Goal: Information Seeking & Learning: Learn about a topic

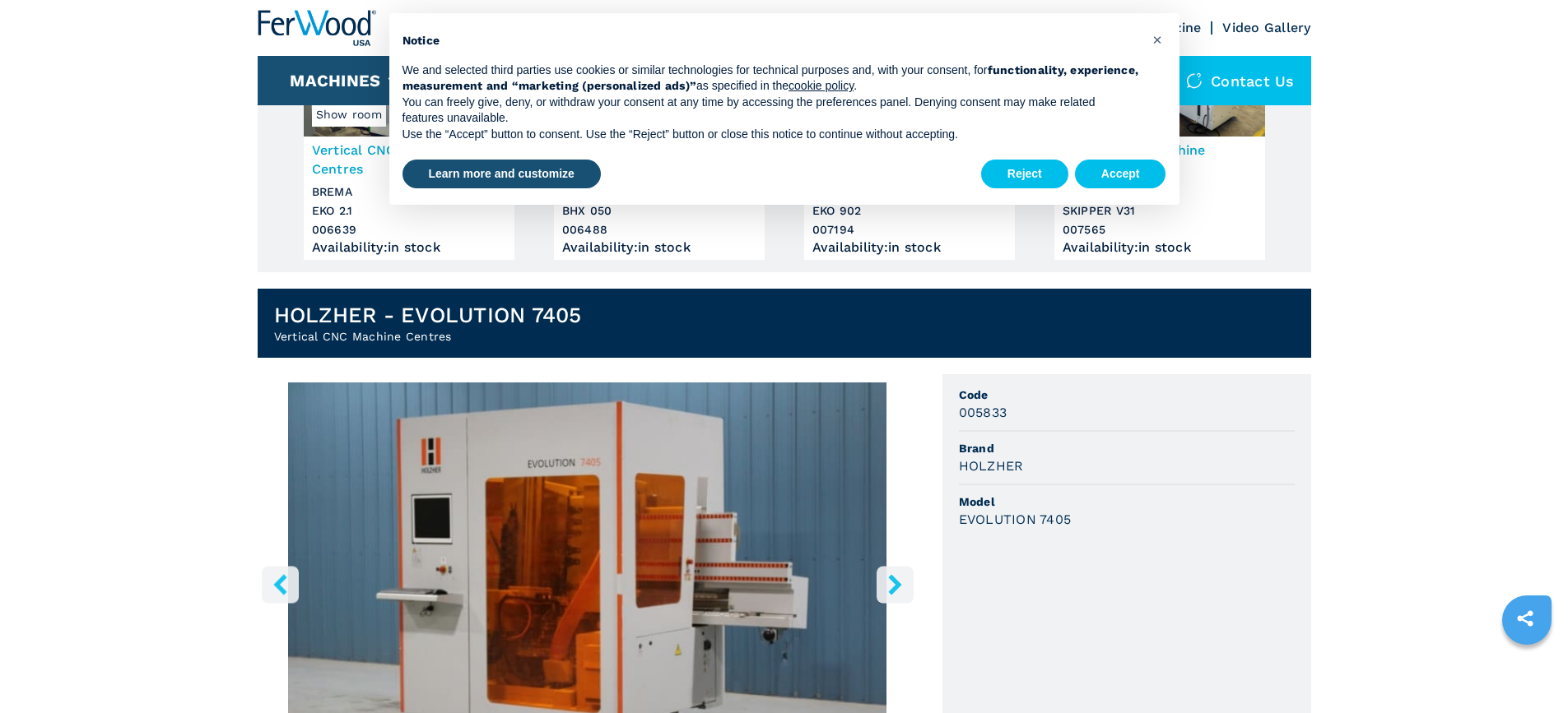
scroll to position [493, 0]
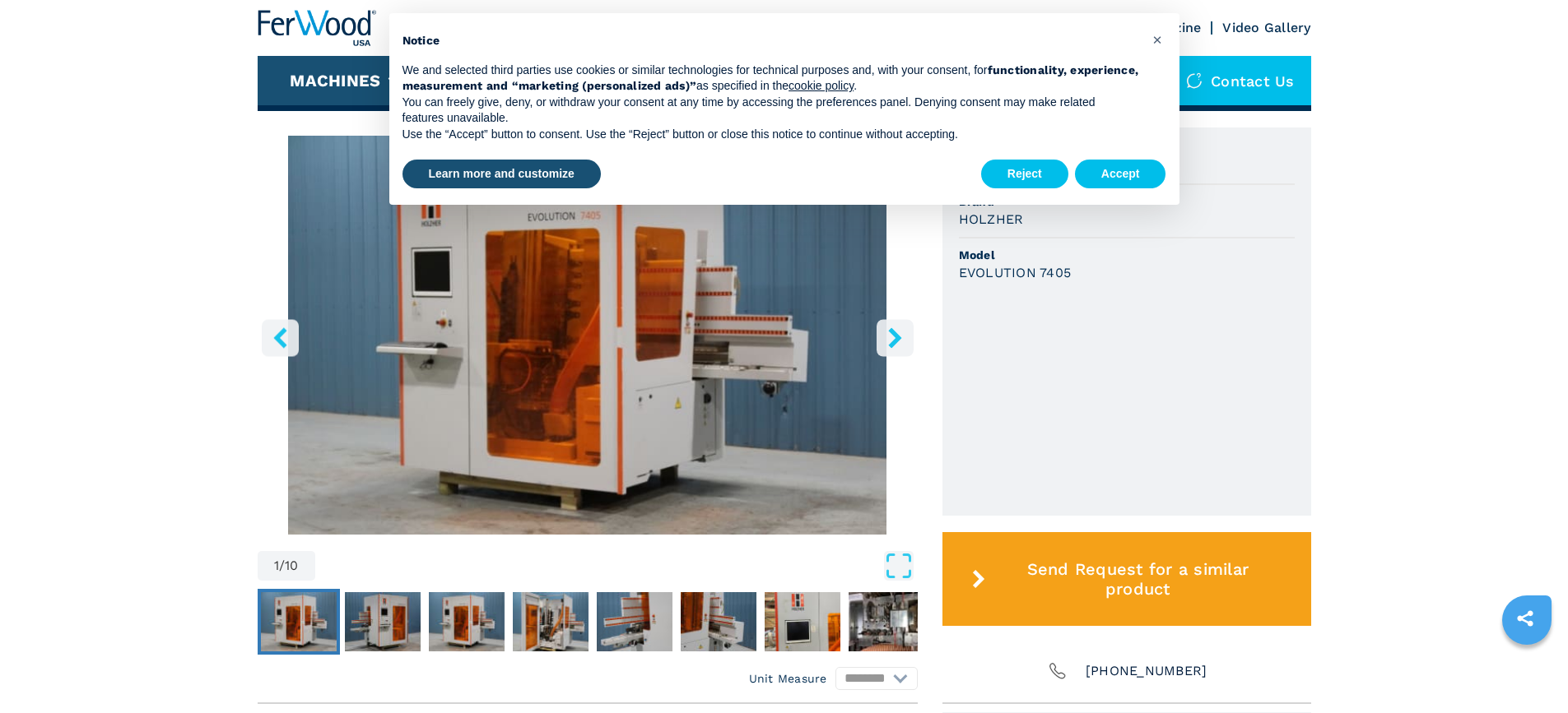
click at [893, 350] on button "right-button" at bounding box center [895, 338] width 37 height 37
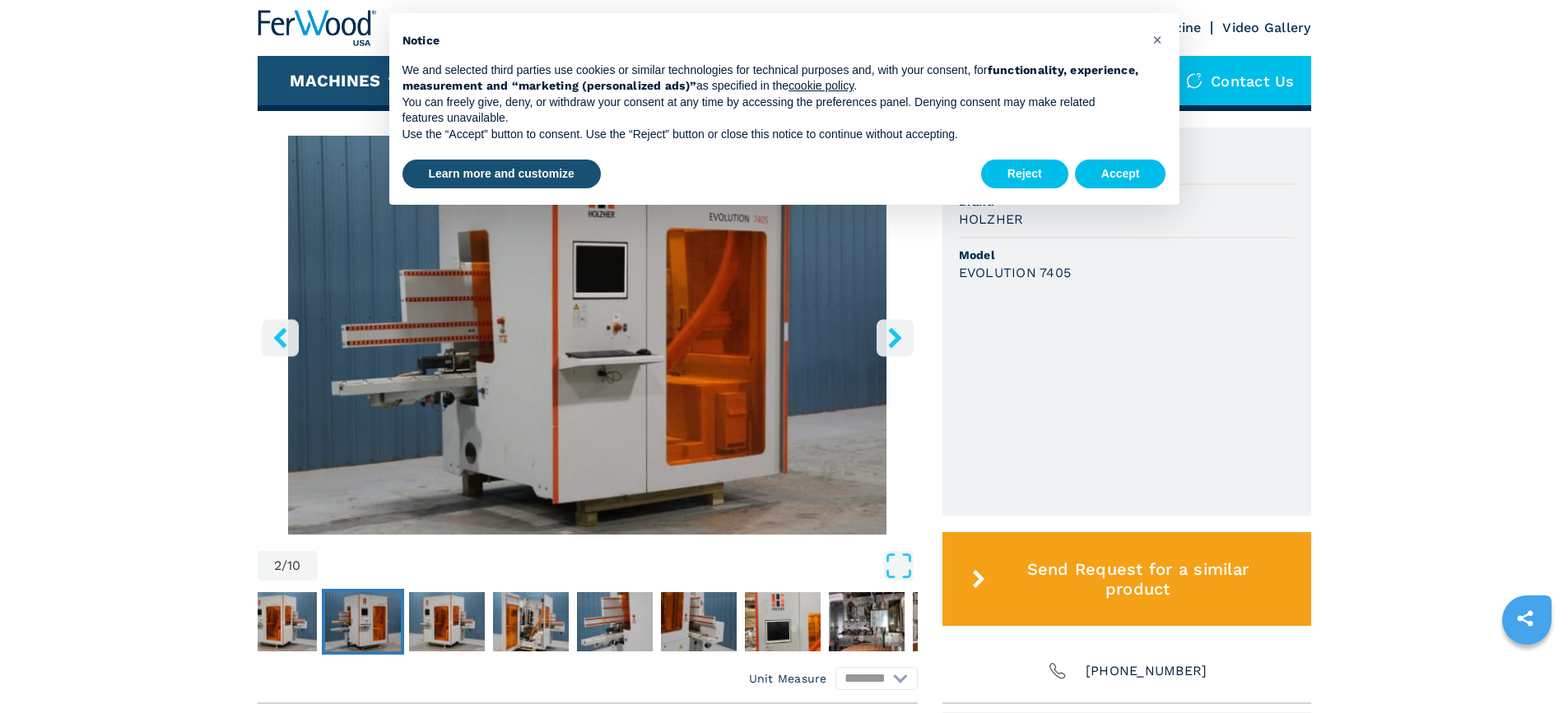
click at [893, 350] on main "HOMEPAGE | machines | drilling inserting machines | vertical cnc machine centre…" at bounding box center [784, 405] width 1568 height 1797
click at [892, 343] on icon "right-button" at bounding box center [894, 337] width 13 height 20
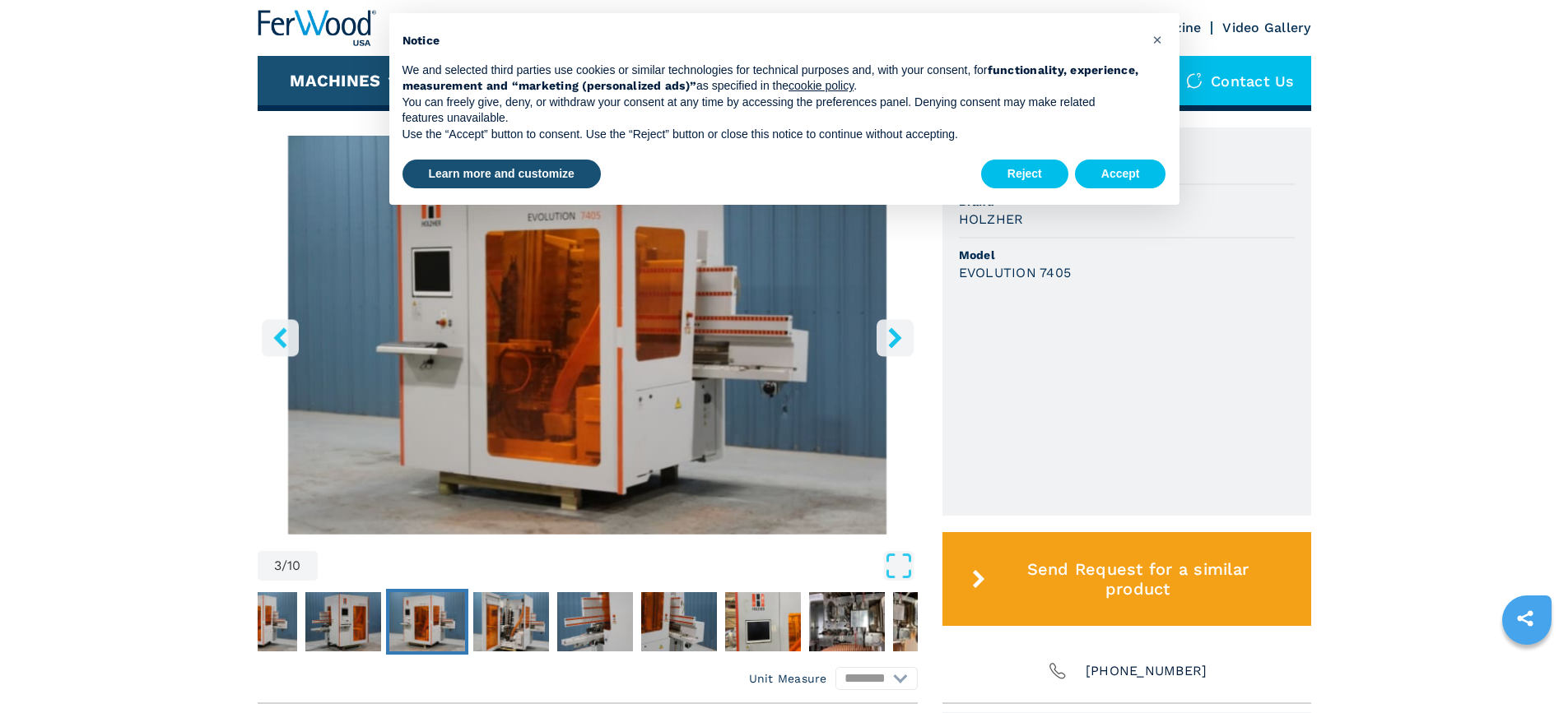
click at [892, 341] on icon "right-button" at bounding box center [894, 337] width 20 height 20
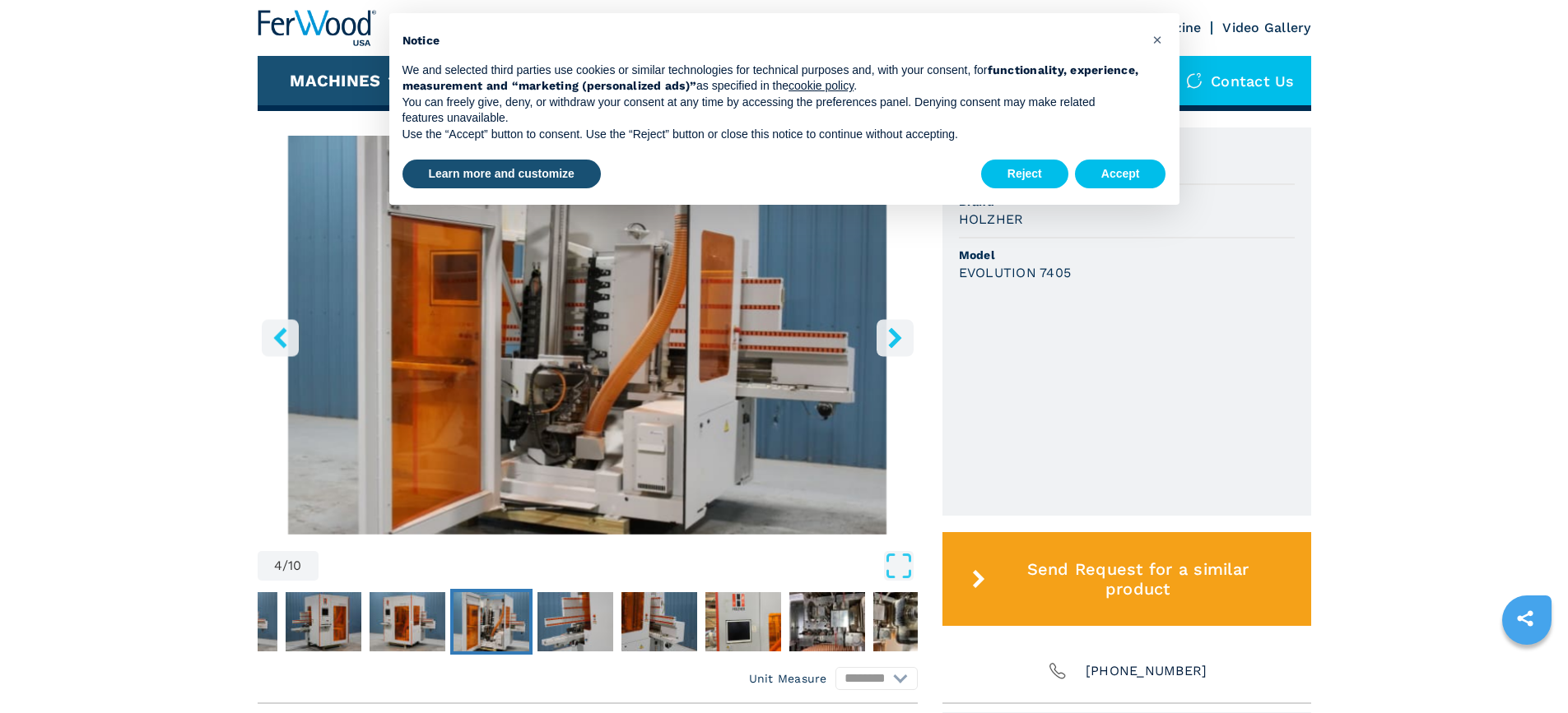
click at [892, 341] on icon "right-button" at bounding box center [894, 337] width 20 height 20
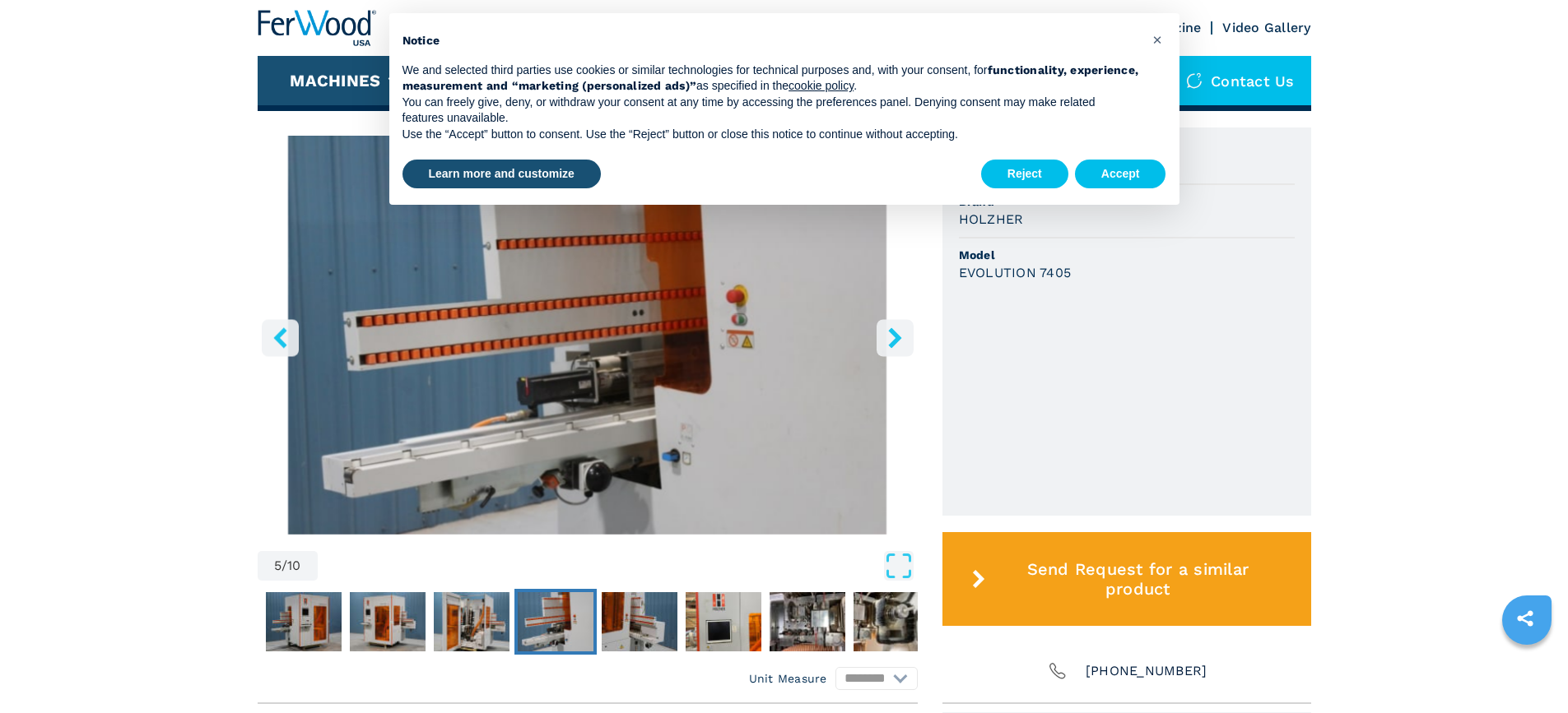
click at [893, 338] on icon "right-button" at bounding box center [894, 337] width 20 height 20
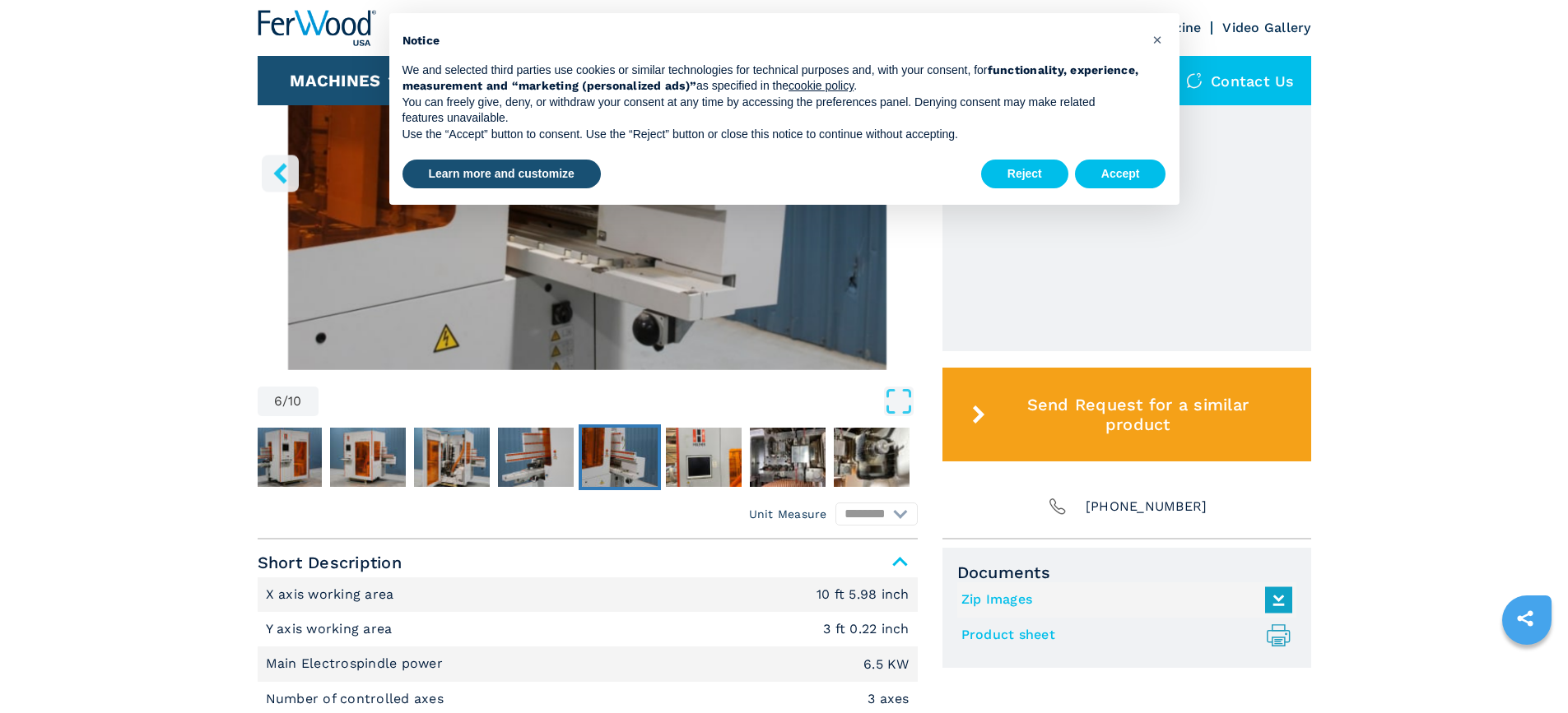
scroll to position [822, 0]
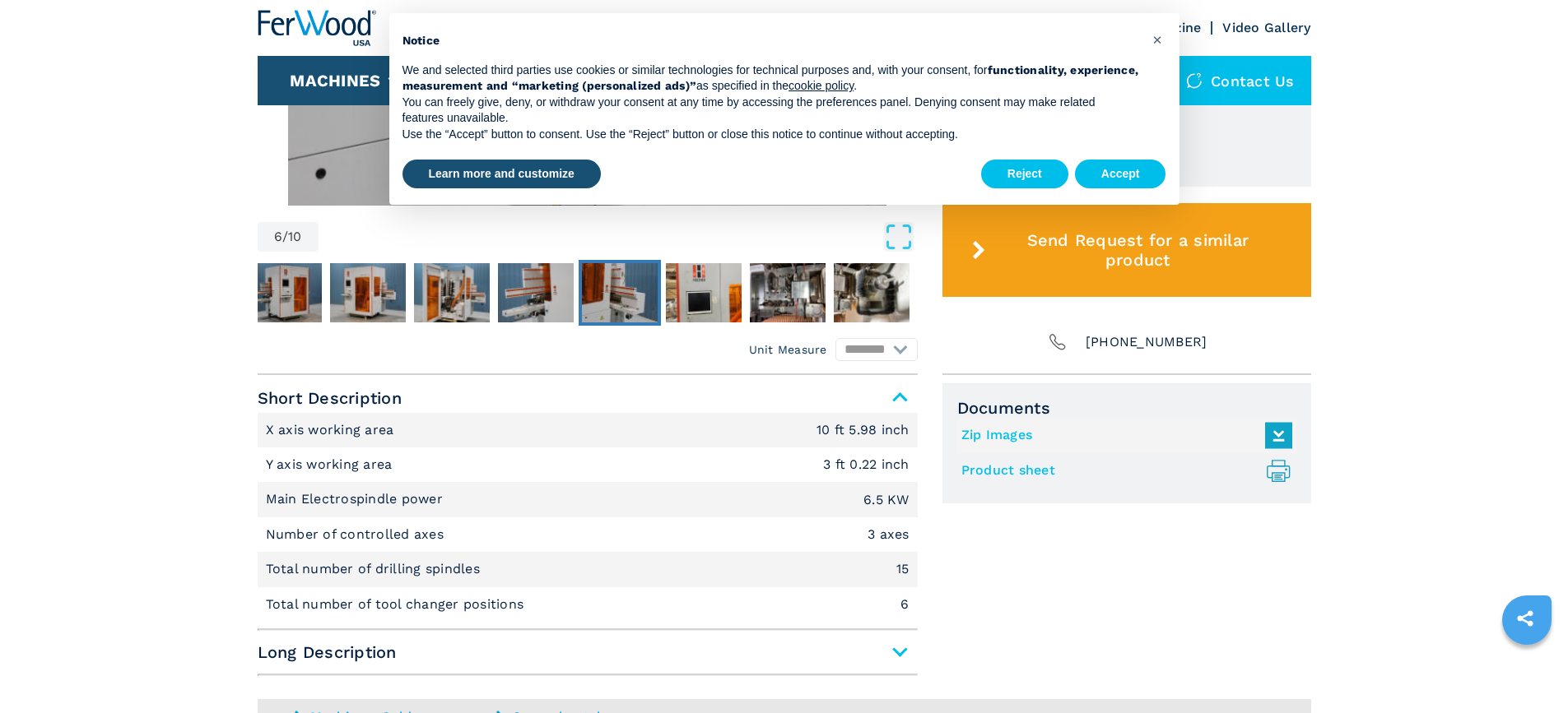
click at [1003, 469] on link "Product sheet .prefix__st0{stroke-linecap:round;stroke-linejoin:round}.prefix__…" at bounding box center [1122, 470] width 322 height 27
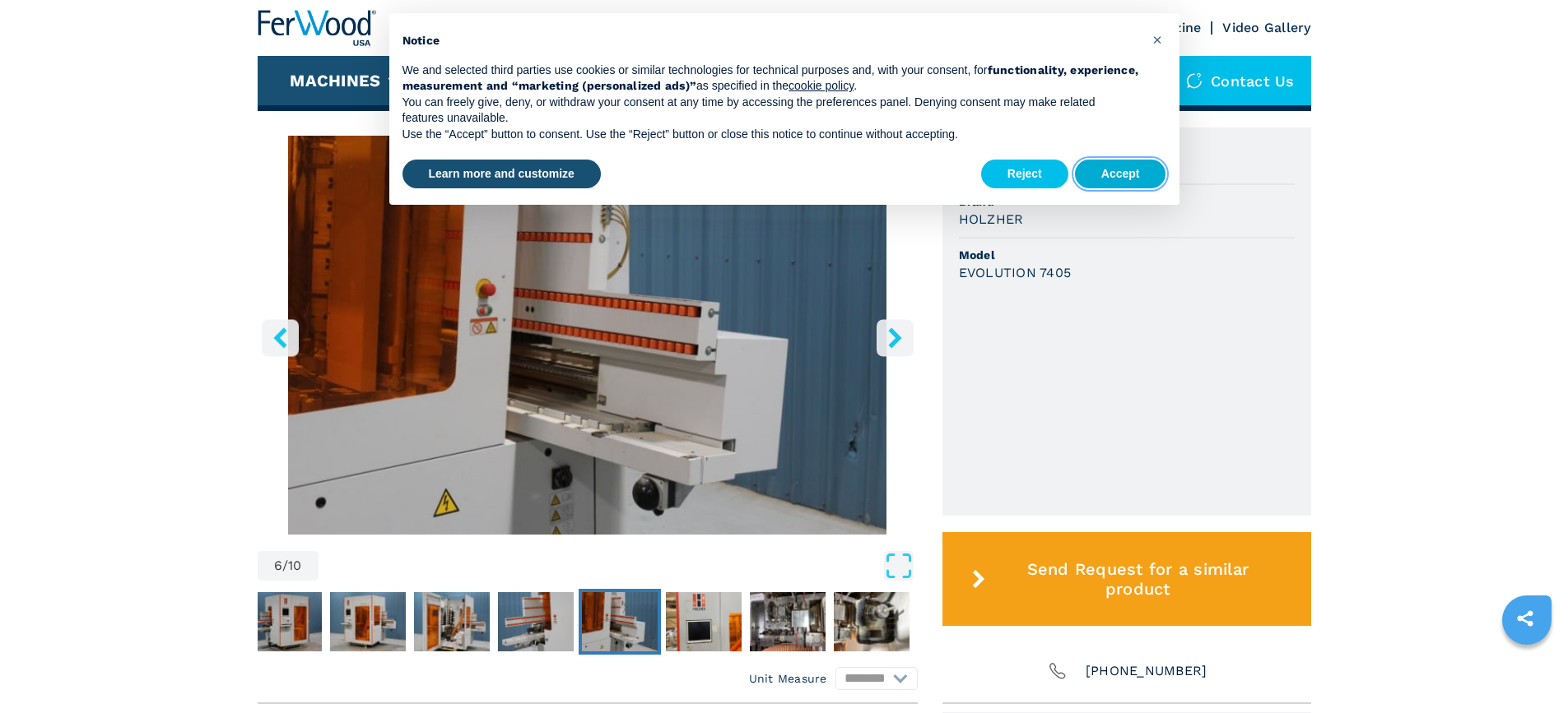
click at [1119, 179] on button "Accept" at bounding box center [1120, 175] width 91 height 30
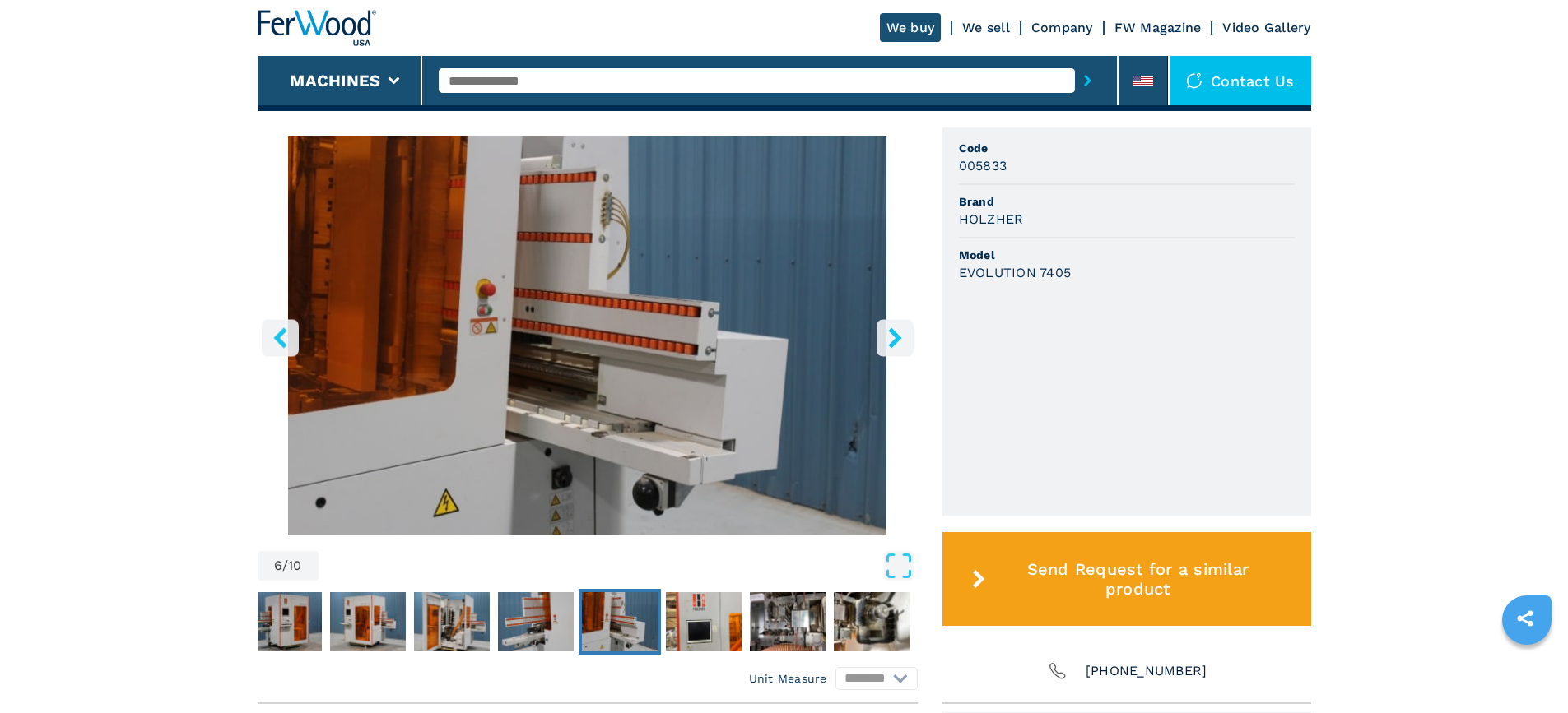
click at [539, 84] on input "text" at bounding box center [757, 80] width 637 height 25
type input "****"
click at [1084, 79] on icon "submit-button" at bounding box center [1088, 80] width 7 height 11
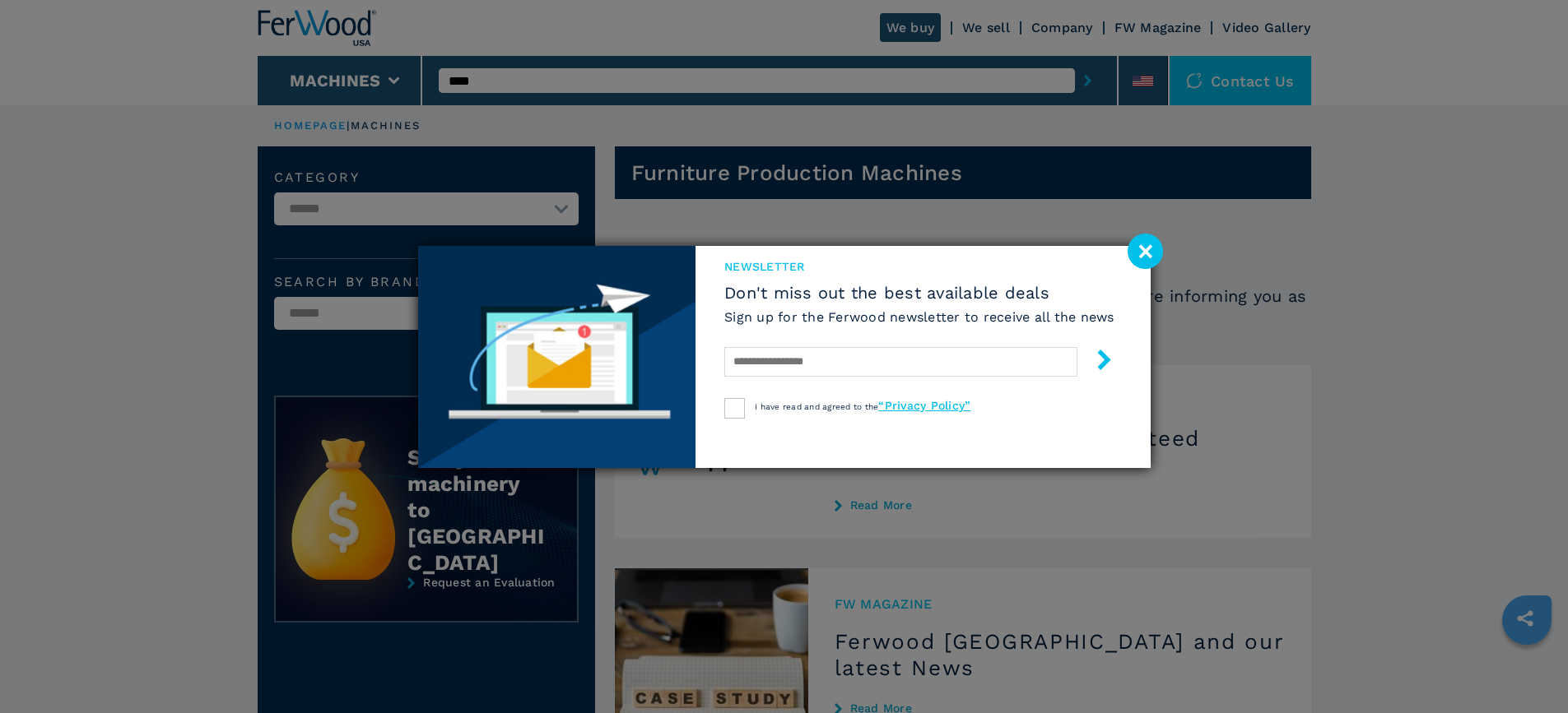
click at [1145, 255] on image at bounding box center [1145, 251] width 35 height 35
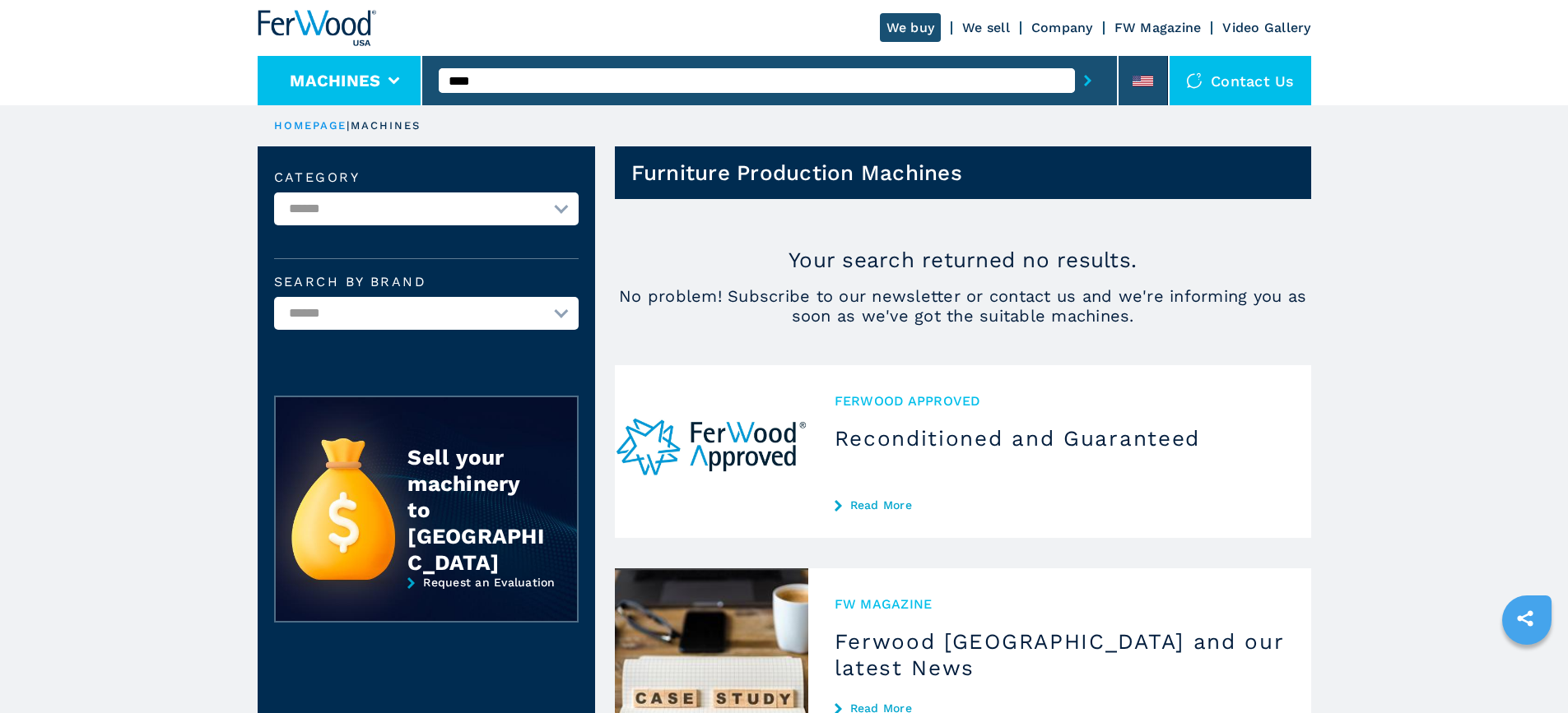
click at [396, 81] on icon at bounding box center [394, 81] width 11 height 7
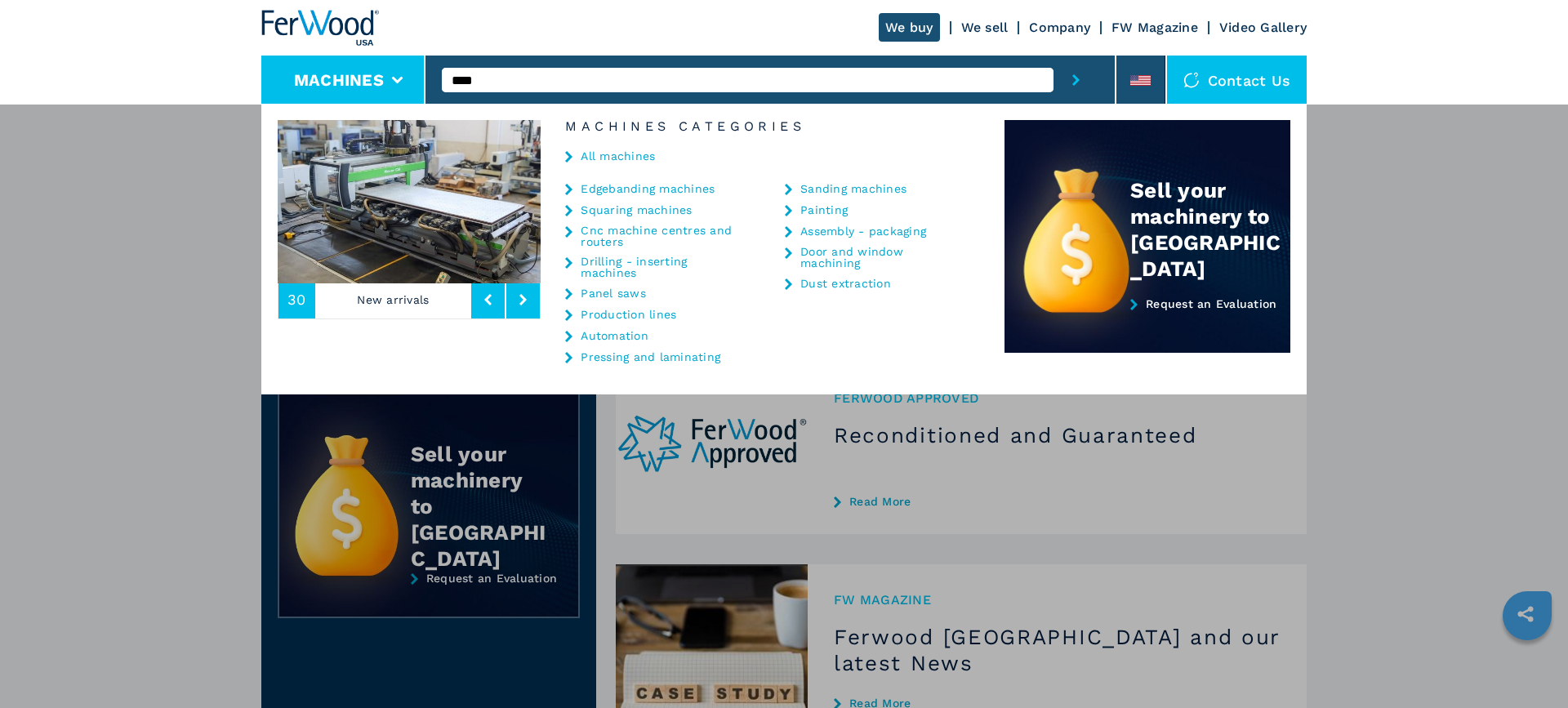
click at [1073, 78] on icon "submit-button" at bounding box center [1076, 80] width 7 height 11
